Goal: Contribute content

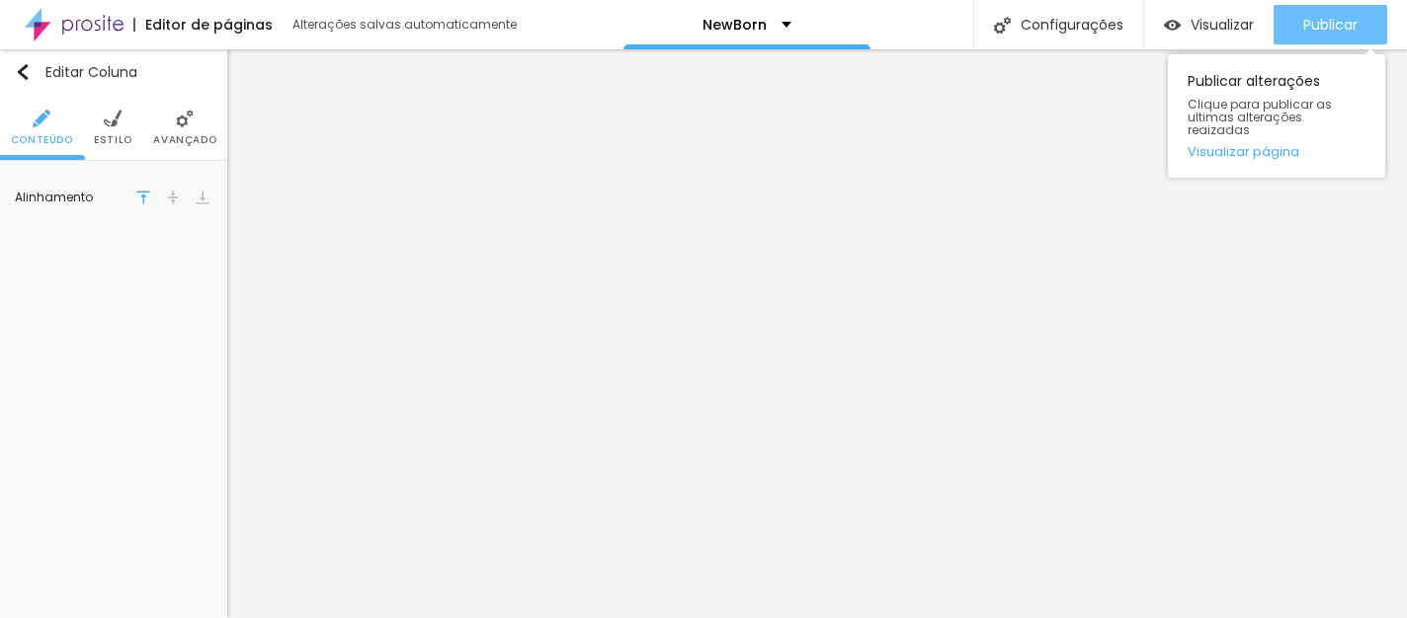
click at [1303, 33] on span "Publicar" at bounding box center [1330, 25] width 54 height 16
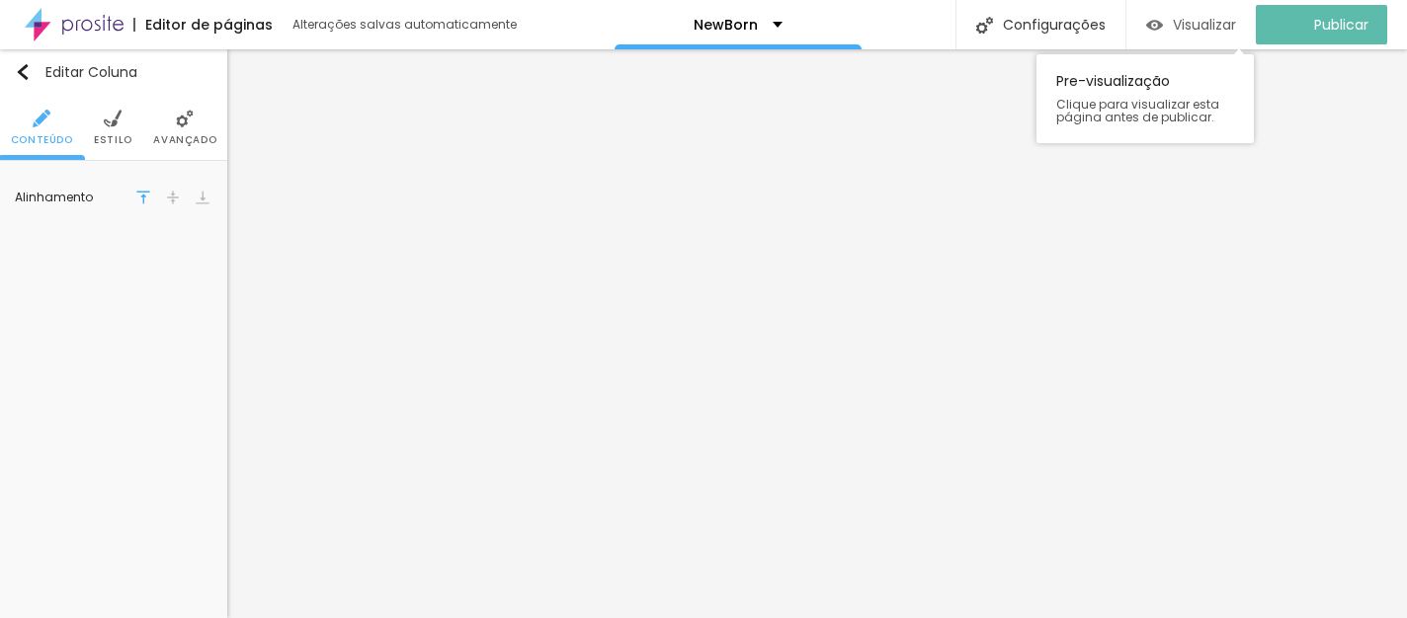
click at [1189, 26] on span "Visualizar" at bounding box center [1204, 25] width 63 height 16
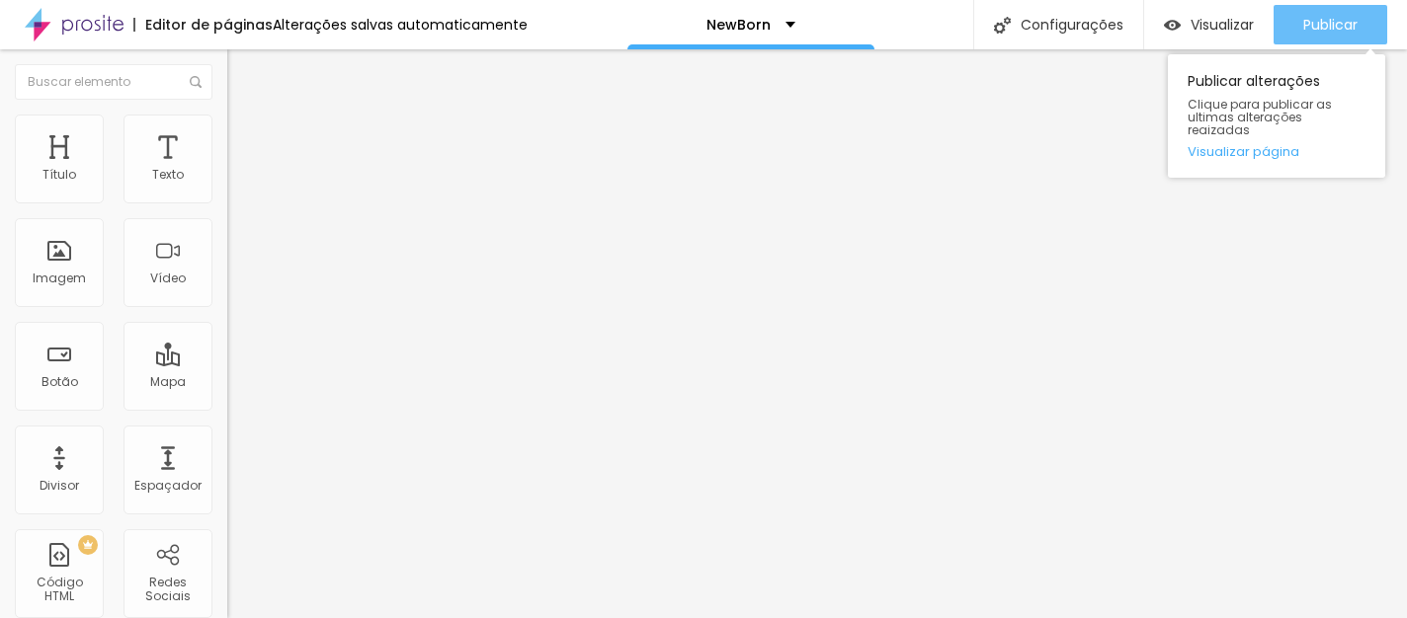
click at [1304, 17] on span "Publicar" at bounding box center [1330, 25] width 54 height 16
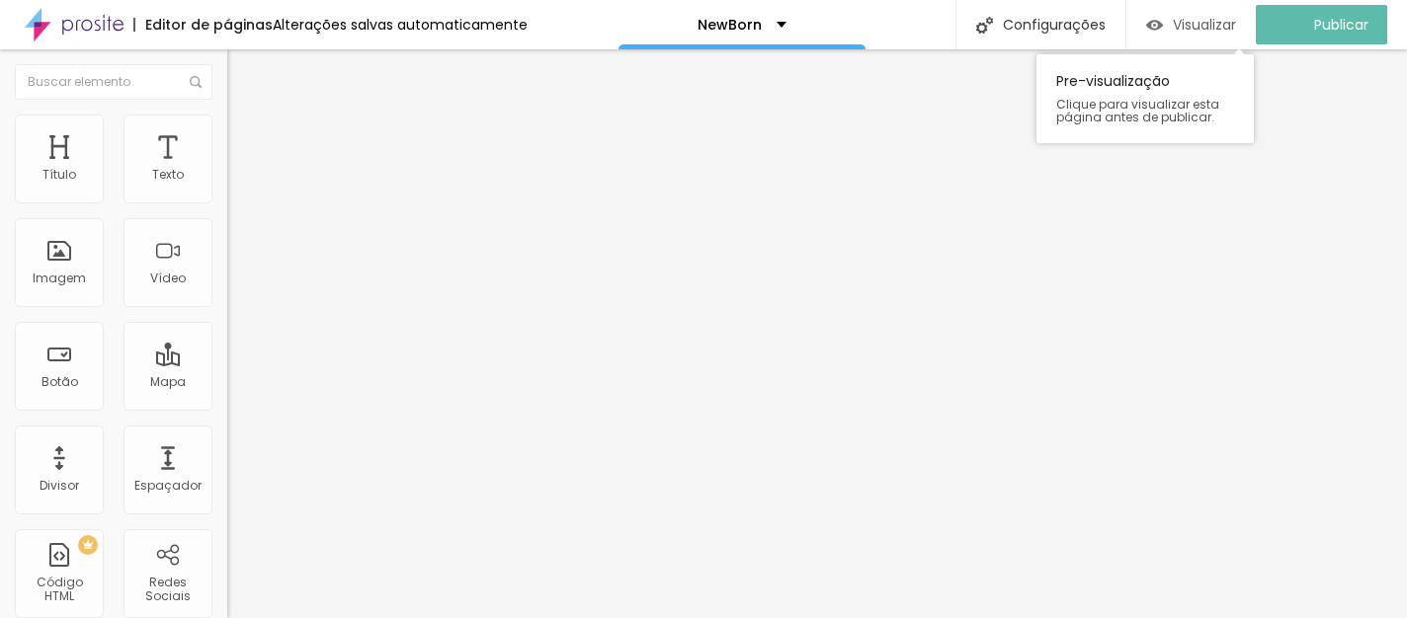
click at [1211, 25] on span "Visualizar" at bounding box center [1204, 25] width 63 height 16
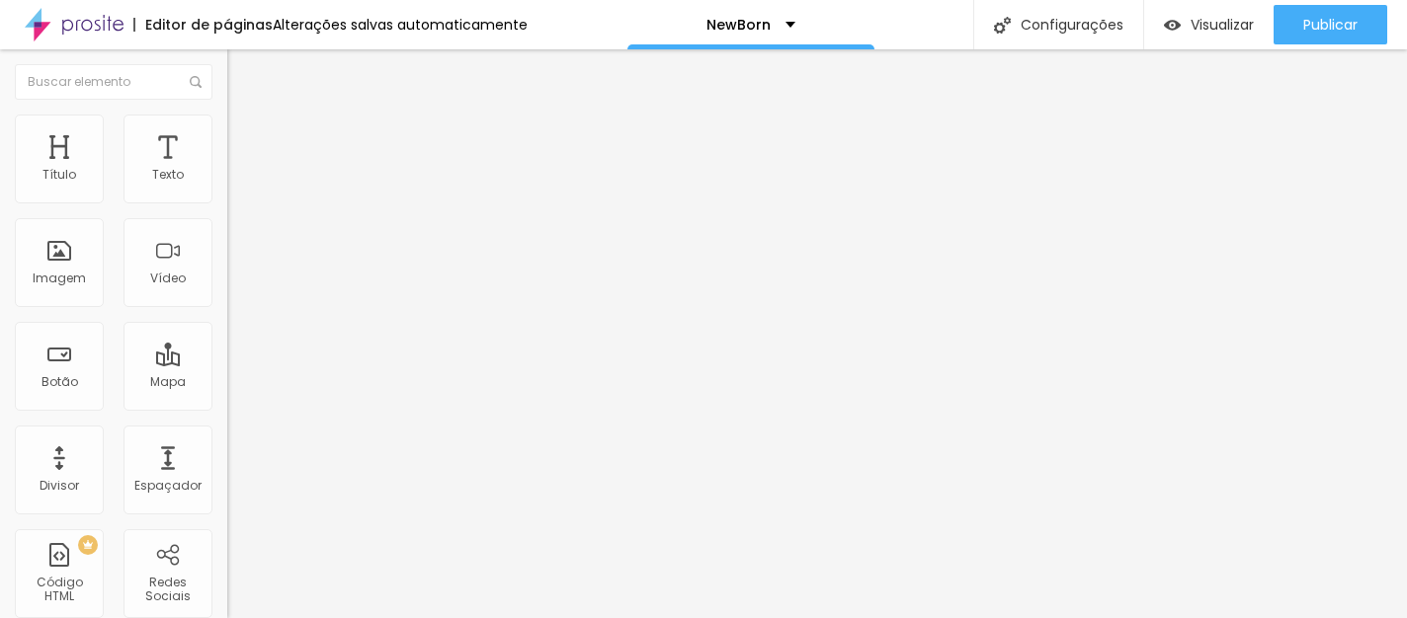
click at [227, 170] on span "Trocar imagem" at bounding box center [281, 161] width 108 height 17
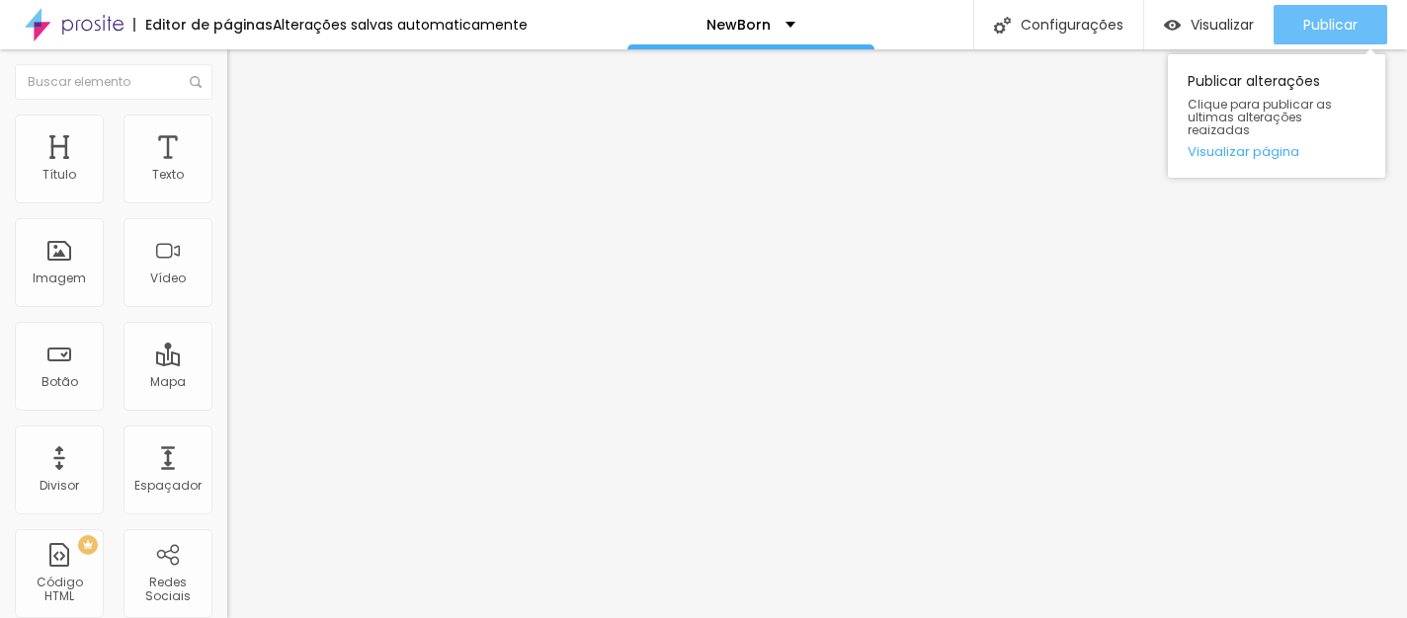
click at [1357, 25] on button "Publicar" at bounding box center [1330, 25] width 114 height 40
